Goal: Information Seeking & Learning: Learn about a topic

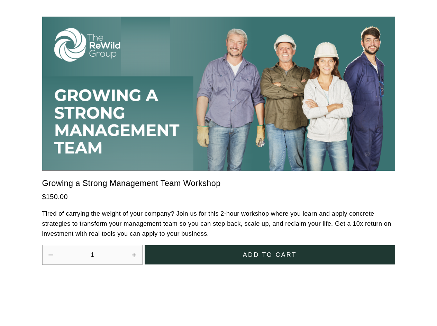
scroll to position [1914, 0]
